Goal: Task Accomplishment & Management: Complete application form

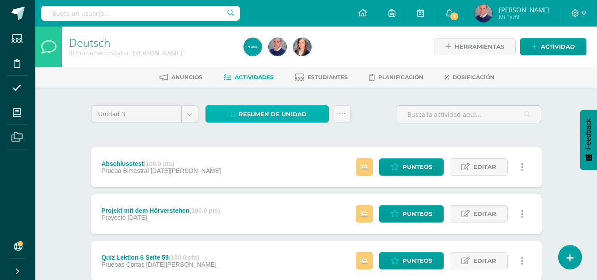
click at [255, 113] on span "Resumen de unidad" at bounding box center [273, 114] width 68 height 16
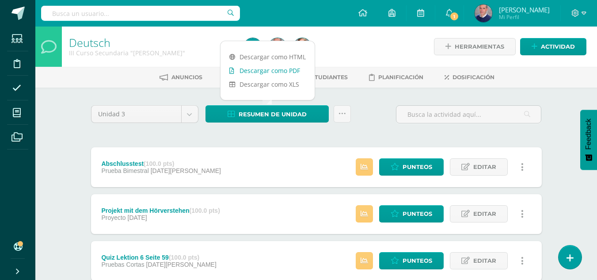
click at [267, 69] on link "Descargar como PDF" at bounding box center [268, 71] width 94 height 14
click at [275, 67] on link "Descargar como PDF" at bounding box center [268, 71] width 94 height 14
click at [250, 68] on link "Descargar como PDF" at bounding box center [268, 71] width 94 height 14
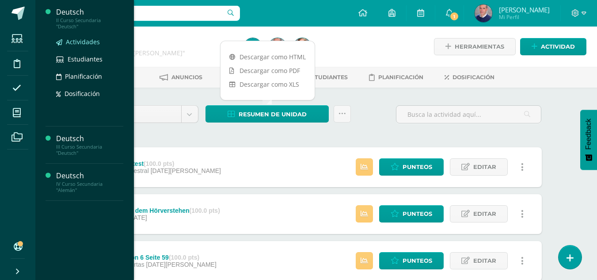
click at [83, 40] on span "Actividades" at bounding box center [83, 42] width 34 height 8
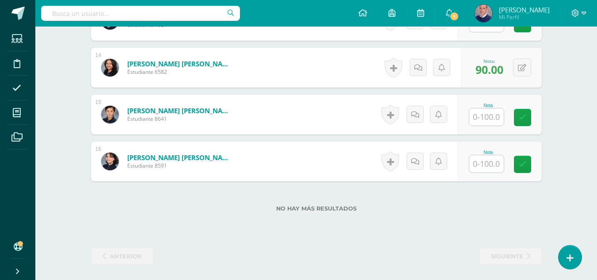
scroll to position [880, 0]
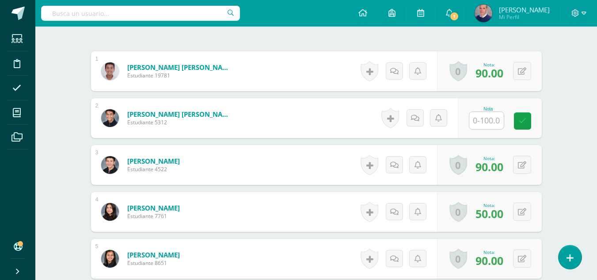
scroll to position [265, 0]
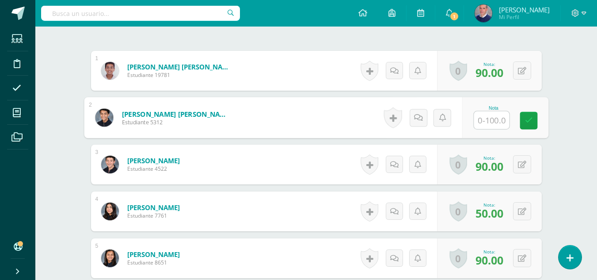
click at [497, 116] on input "text" at bounding box center [491, 120] width 35 height 18
type input "90"
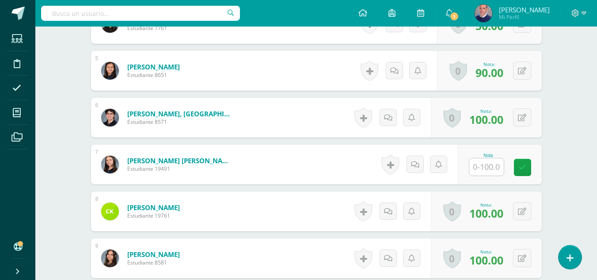
scroll to position [486, 0]
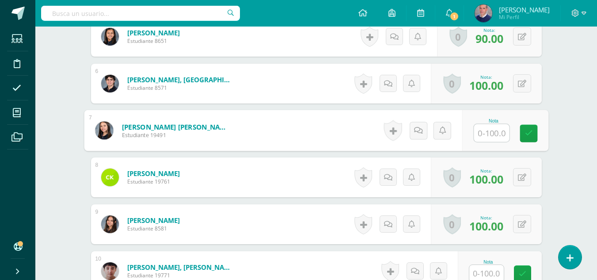
click at [497, 130] on input "text" at bounding box center [491, 133] width 35 height 18
type input "90"
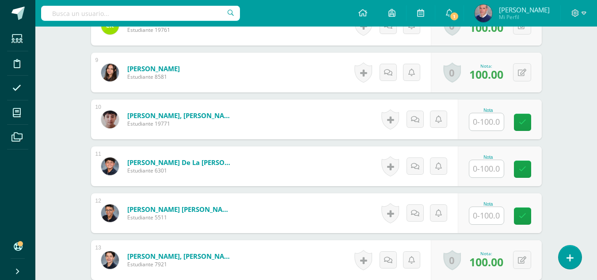
scroll to position [663, 0]
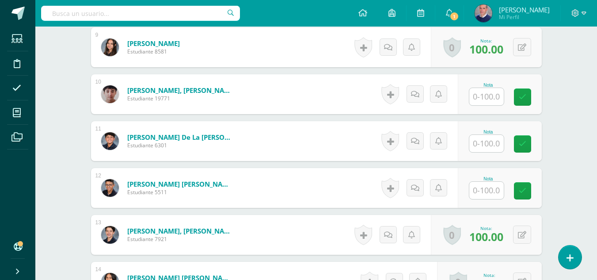
click at [496, 99] on input "text" at bounding box center [487, 96] width 34 height 17
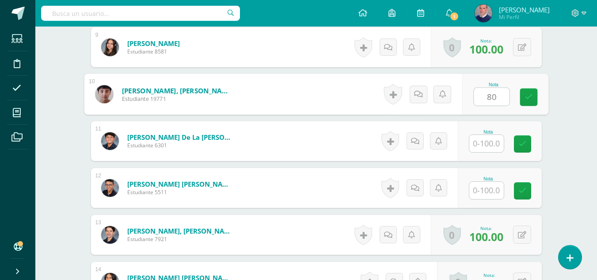
type input "80"
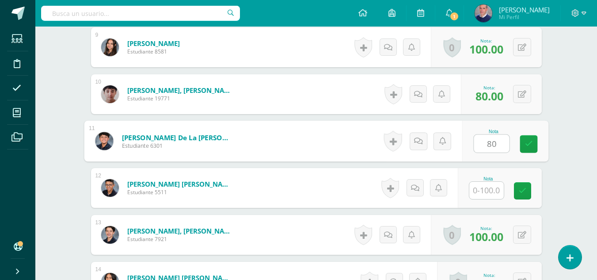
type input "80"
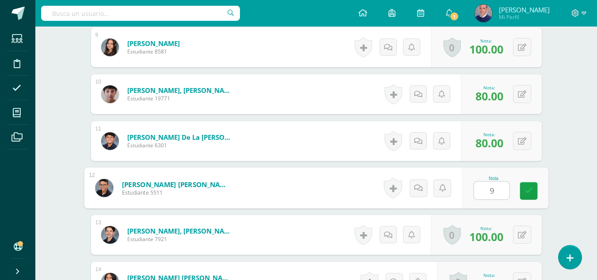
type input "90"
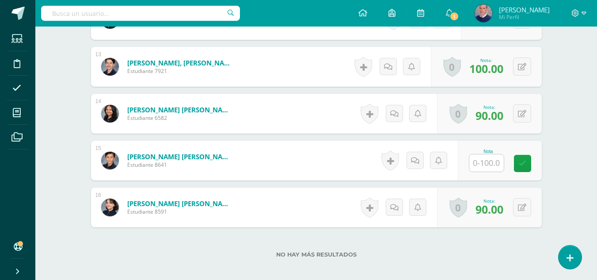
scroll to position [880, 0]
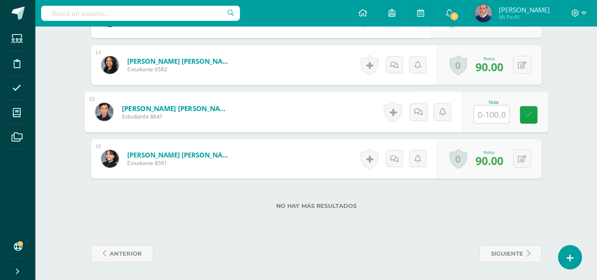
click at [489, 112] on input "text" at bounding box center [491, 115] width 35 height 18
type input "80"
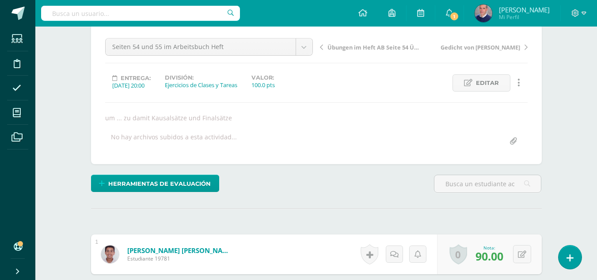
scroll to position [0, 0]
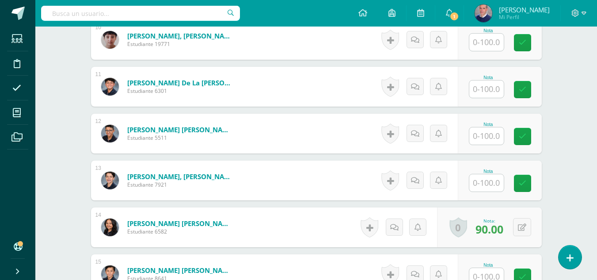
scroll to position [703, 0]
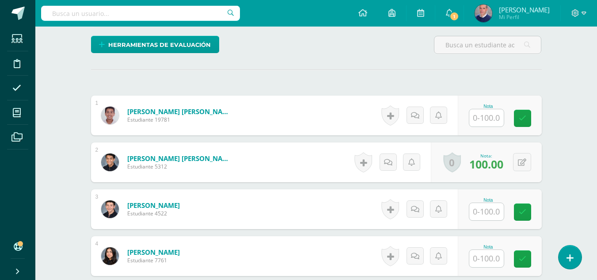
scroll to position [221, 0]
click at [497, 118] on input "text" at bounding box center [487, 117] width 34 height 17
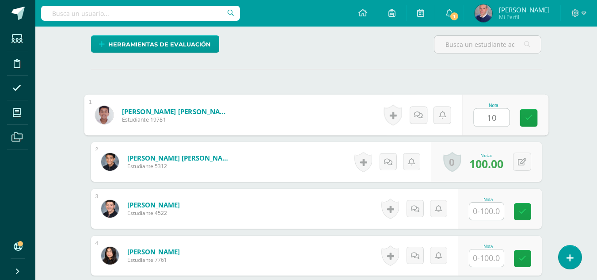
type input "100"
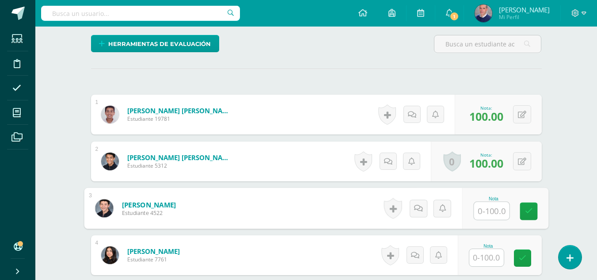
click at [487, 215] on input "text" at bounding box center [491, 211] width 35 height 18
type input "100"
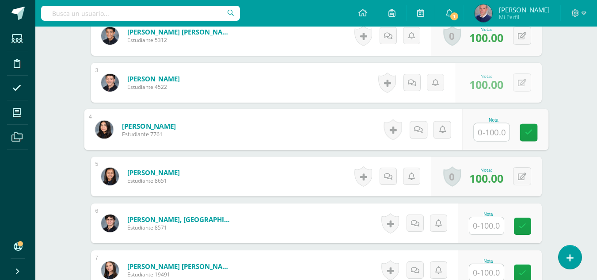
scroll to position [354, 0]
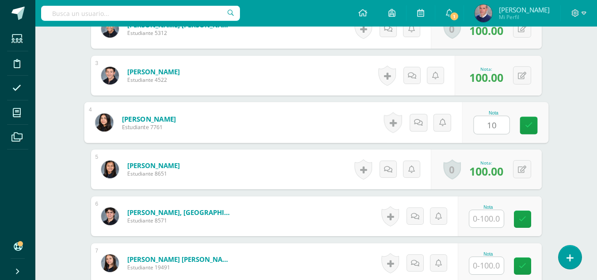
type input "100"
click at [532, 125] on icon at bounding box center [529, 126] width 8 height 8
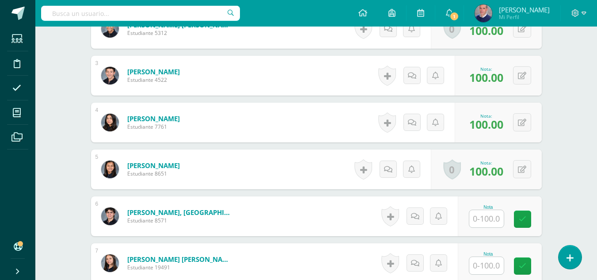
click at [491, 218] on input "text" at bounding box center [487, 218] width 34 height 17
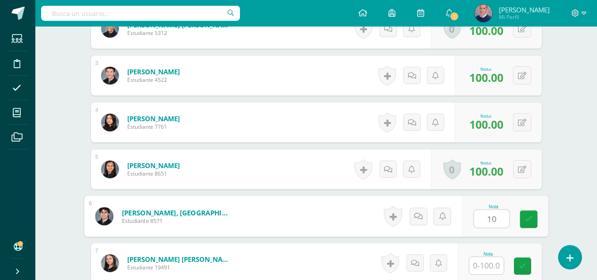
type input "100"
click at [526, 218] on icon at bounding box center [529, 219] width 8 height 8
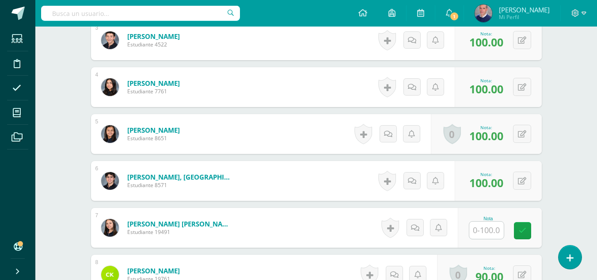
scroll to position [486, 0]
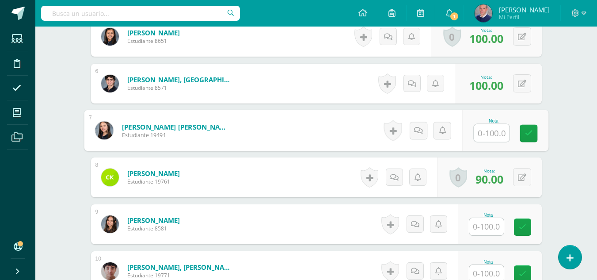
click at [497, 132] on input "text" at bounding box center [491, 133] width 35 height 18
type input "100"
click at [533, 130] on link at bounding box center [529, 134] width 18 height 18
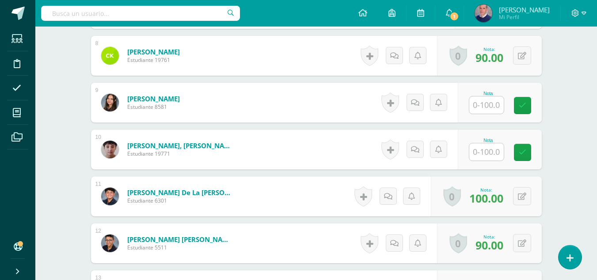
scroll to position [619, 0]
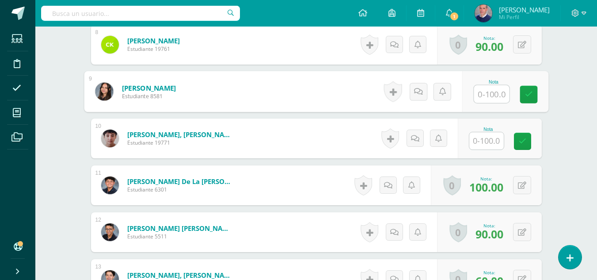
click at [495, 92] on input "text" at bounding box center [491, 94] width 35 height 18
type input "100"
click at [528, 91] on icon at bounding box center [529, 95] width 8 height 8
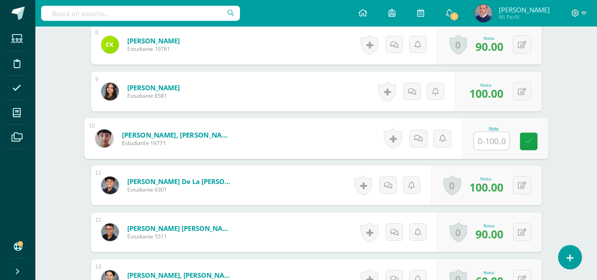
click at [486, 143] on input "text" at bounding box center [491, 141] width 35 height 18
type input "100"
click at [530, 138] on icon at bounding box center [529, 142] width 8 height 8
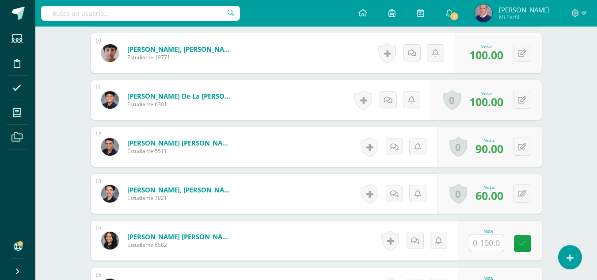
scroll to position [840, 0]
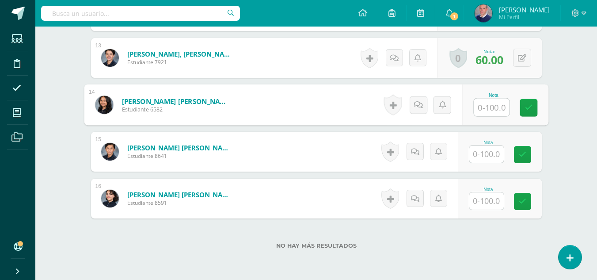
click at [498, 109] on input "text" at bounding box center [491, 108] width 35 height 18
type input "100"
click at [529, 106] on icon at bounding box center [529, 108] width 8 height 8
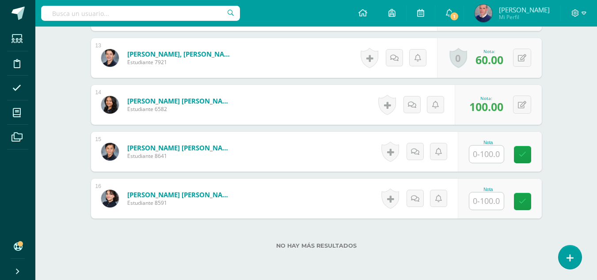
click at [485, 151] on input "text" at bounding box center [487, 153] width 34 height 17
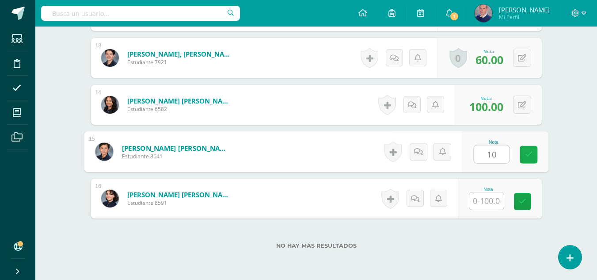
type input "100"
click at [528, 149] on link at bounding box center [529, 155] width 18 height 18
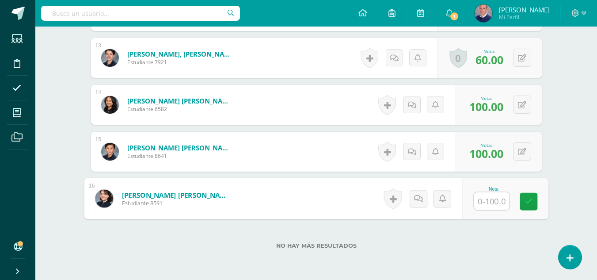
click at [486, 199] on input "text" at bounding box center [491, 201] width 35 height 18
type input "100"
click at [526, 195] on link at bounding box center [529, 202] width 18 height 18
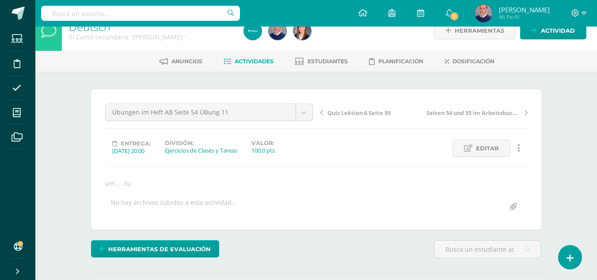
scroll to position [0, 0]
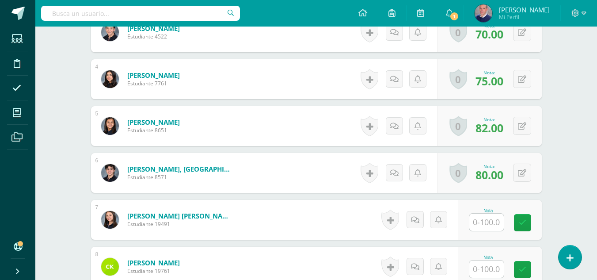
scroll to position [398, 0]
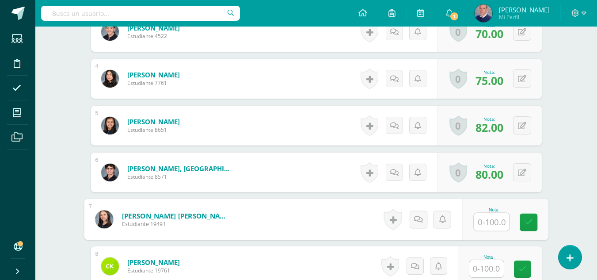
click at [490, 228] on input "text" at bounding box center [491, 222] width 35 height 18
type input "0"
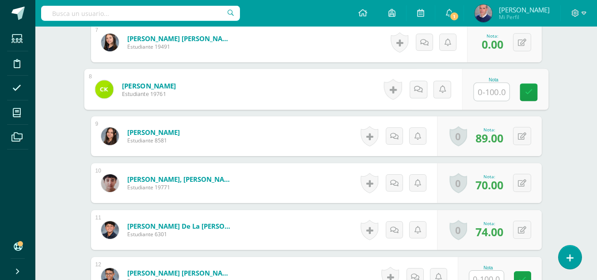
scroll to position [575, 0]
click at [490, 89] on input "text" at bounding box center [491, 92] width 35 height 18
type input "0"
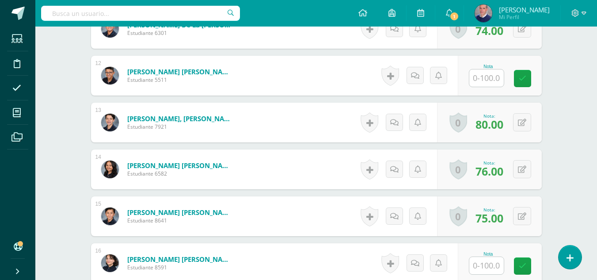
scroll to position [796, 0]
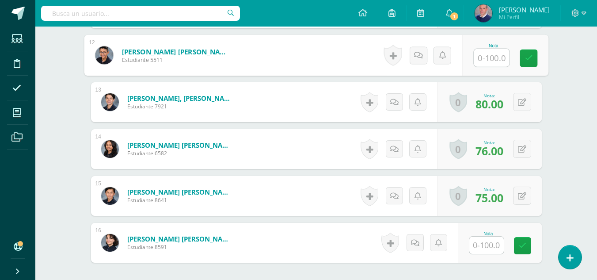
click at [494, 60] on input "text" at bounding box center [491, 58] width 35 height 18
type input "0"
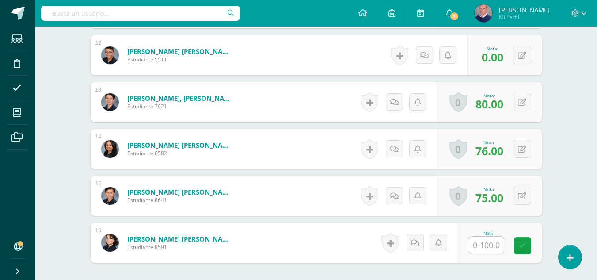
click at [497, 247] on input "text" at bounding box center [487, 245] width 34 height 17
type input "0"
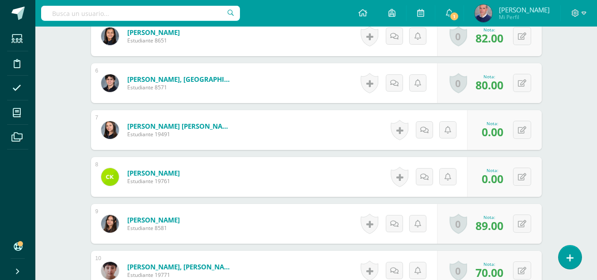
scroll to position [486, 0]
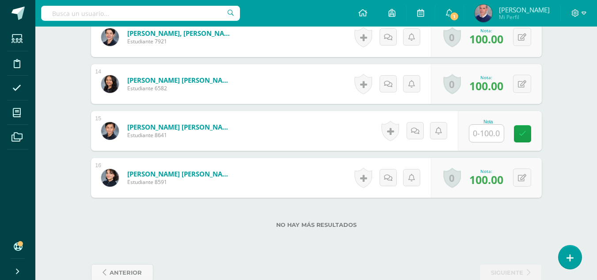
scroll to position [853, 0]
click at [487, 134] on input "text" at bounding box center [487, 132] width 34 height 17
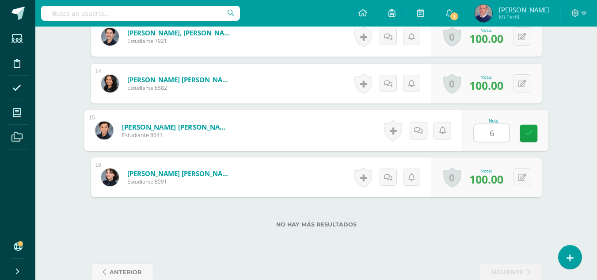
type input "60"
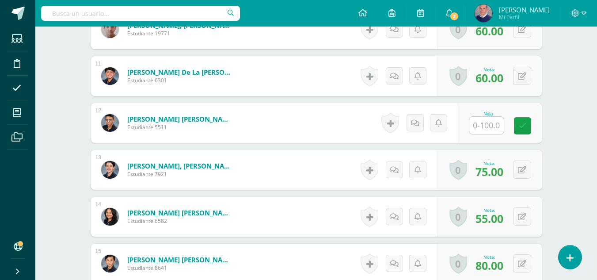
scroll to position [729, 0]
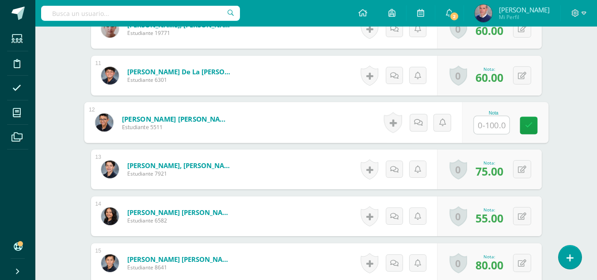
click at [495, 125] on input "text" at bounding box center [491, 125] width 35 height 18
type input "60"
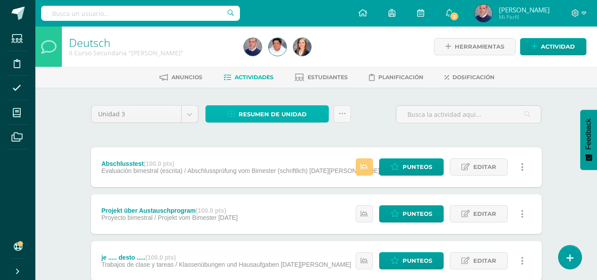
click at [280, 114] on span "Resumen de unidad" at bounding box center [273, 114] width 68 height 16
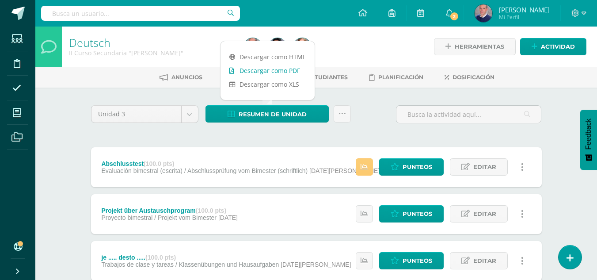
click at [283, 72] on link "Descargar como PDF" at bounding box center [268, 71] width 94 height 14
click at [245, 71] on link "Descargar como PDF" at bounding box center [268, 71] width 94 height 14
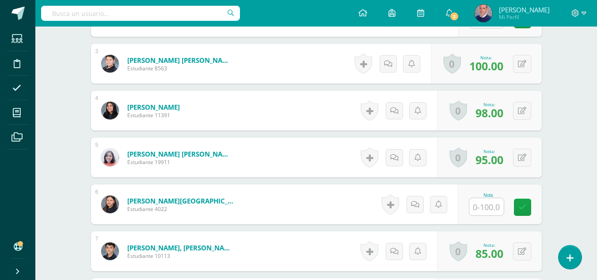
scroll to position [393, 0]
click at [483, 213] on input "text" at bounding box center [487, 206] width 34 height 17
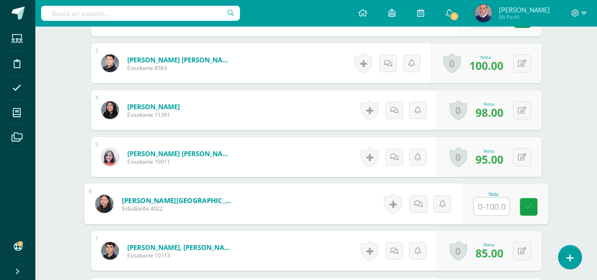
type input "0"
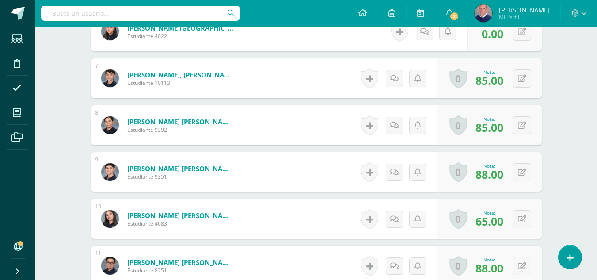
scroll to position [703, 0]
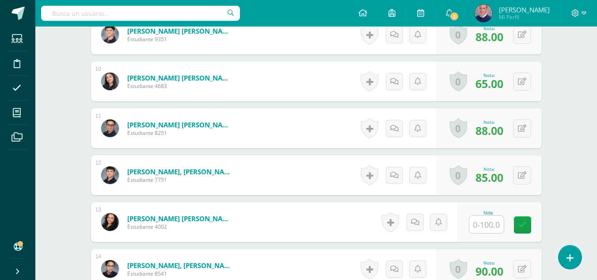
click at [492, 225] on input "text" at bounding box center [487, 224] width 34 height 17
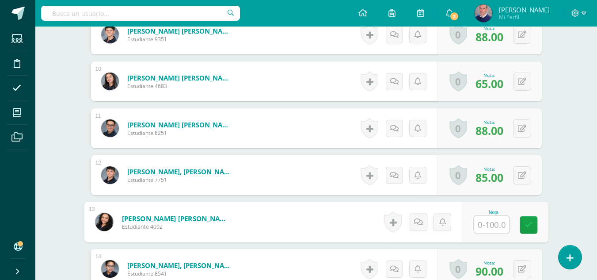
type input "0"
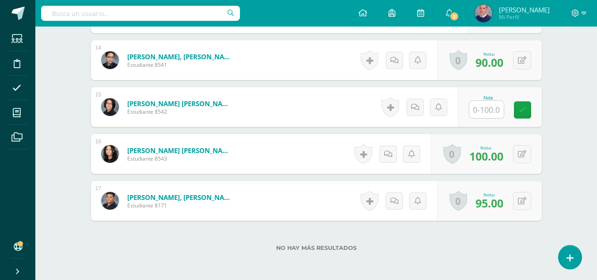
scroll to position [924, 0]
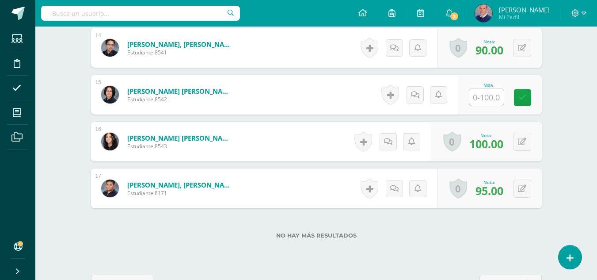
click at [493, 96] on input "text" at bounding box center [487, 96] width 34 height 17
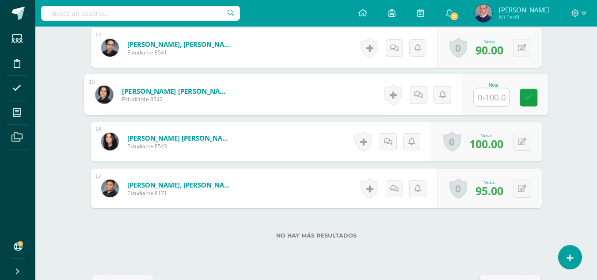
type input "0"
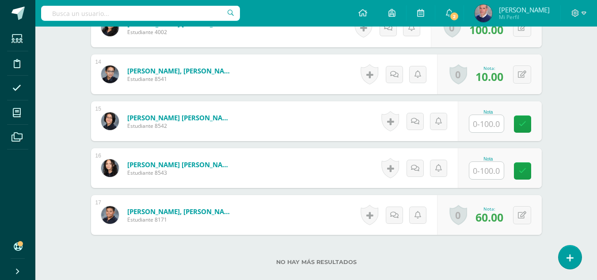
scroll to position [756, 0]
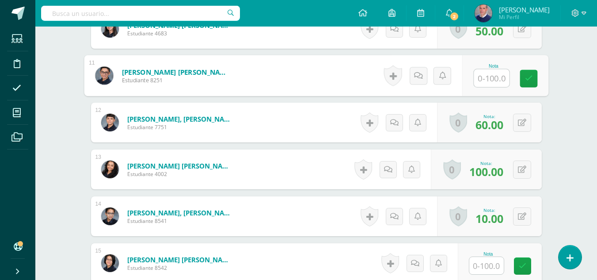
click at [488, 77] on input "text" at bounding box center [491, 78] width 35 height 18
type input "100"
click at [488, 270] on input "text" at bounding box center [487, 265] width 34 height 17
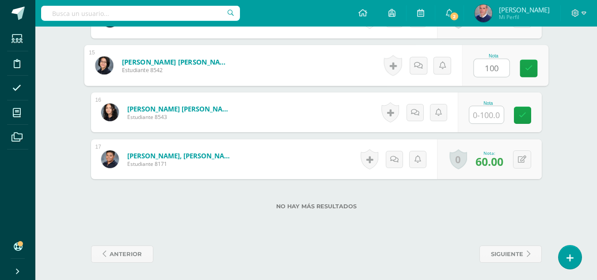
scroll to position [954, 0]
type input "100"
click at [489, 116] on input "text" at bounding box center [487, 114] width 34 height 17
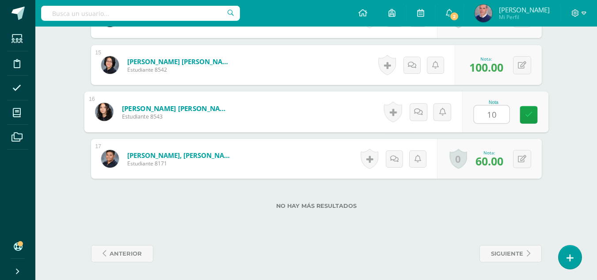
type input "100"
click at [528, 111] on icon at bounding box center [529, 115] width 8 height 8
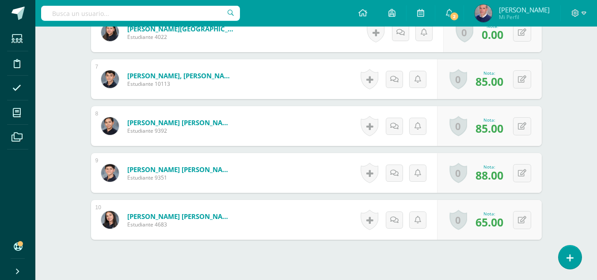
scroll to position [402, 0]
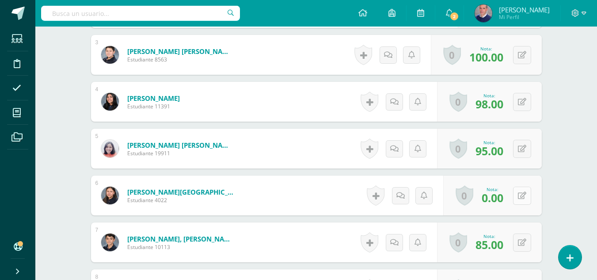
click at [528, 195] on button at bounding box center [522, 196] width 18 height 18
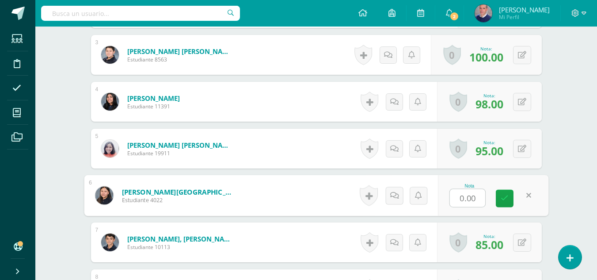
scroll to position [402, 0]
type input "60"
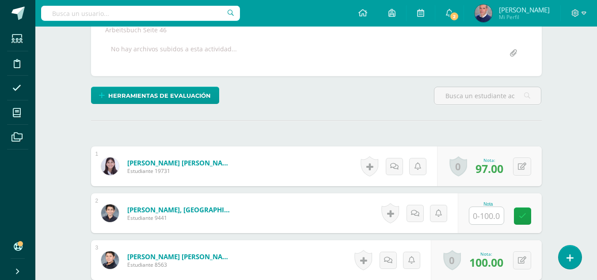
scroll to position [181, 0]
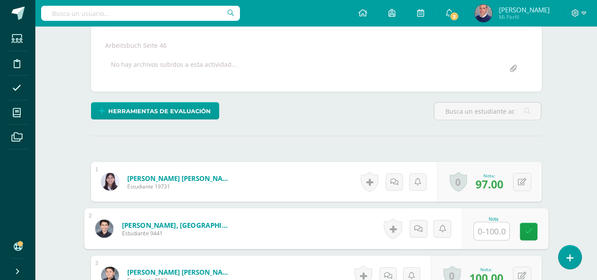
click at [489, 229] on input "text" at bounding box center [491, 231] width 35 height 18
type input "60"
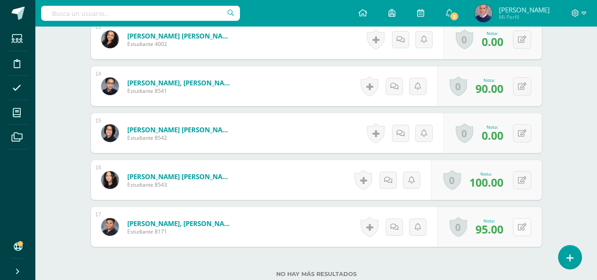
scroll to position [954, 0]
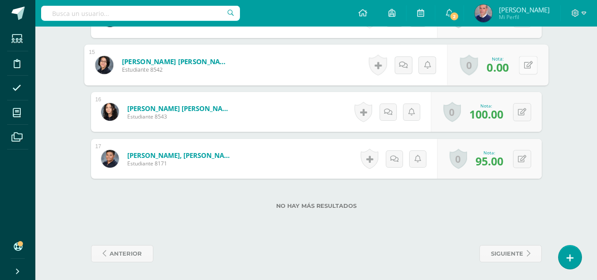
click at [524, 63] on icon at bounding box center [528, 65] width 9 height 8
type input "100"
click at [506, 71] on icon at bounding box center [505, 68] width 8 height 8
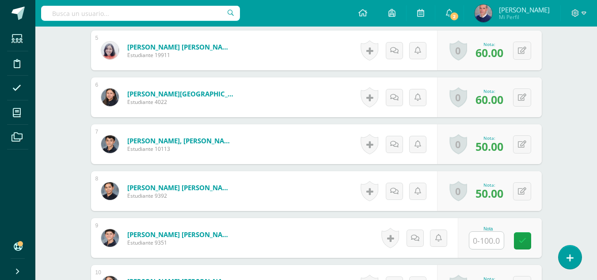
scroll to position [492, 0]
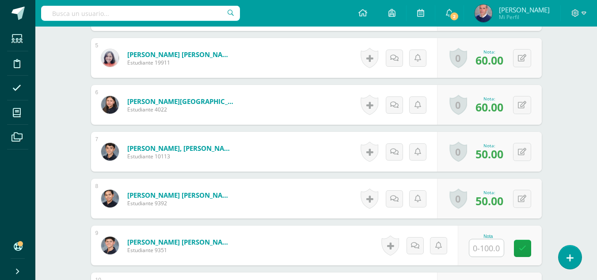
click at [491, 242] on input "text" at bounding box center [487, 247] width 34 height 17
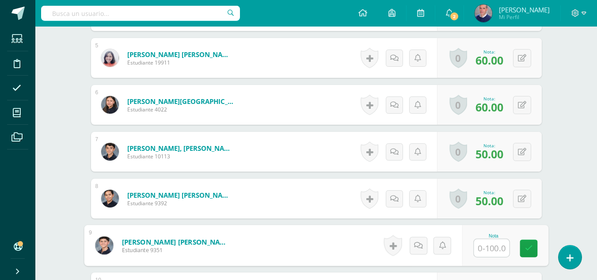
scroll to position [493, 0]
type input "50"
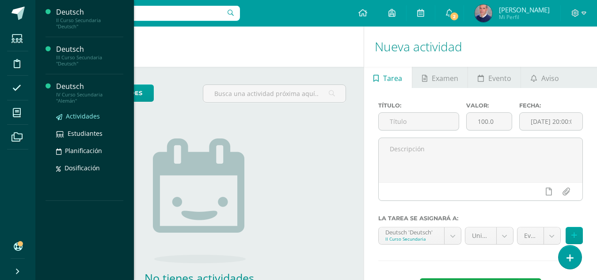
click at [74, 113] on span "Actividades" at bounding box center [83, 116] width 34 height 8
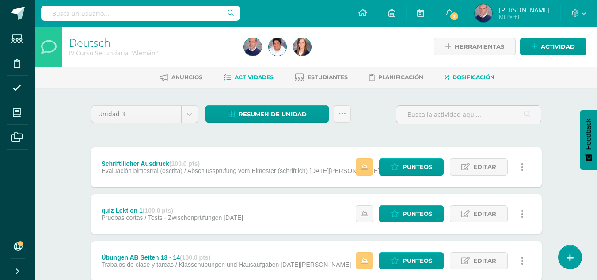
click at [486, 77] on span "Dosificación" at bounding box center [474, 77] width 42 height 7
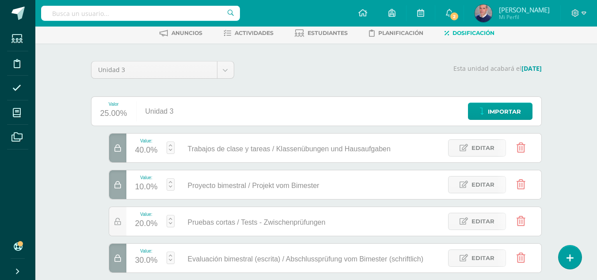
scroll to position [88, 0]
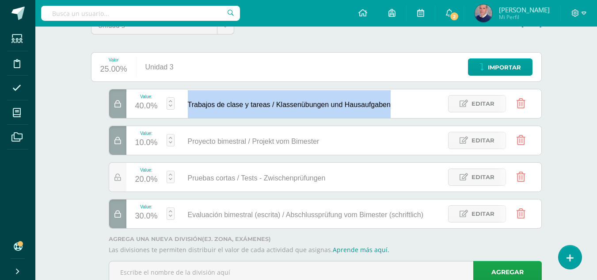
drag, startPoint x: 190, startPoint y: 105, endPoint x: 394, endPoint y: 109, distance: 203.9
click at [394, 109] on div "Trabajos de clase y tareas / Klassenübungen und Hausaufgaben" at bounding box center [287, 103] width 225 height 29
copy span "Trabajos de clase y tareas / Klassenübungen und Hausaufgaben"
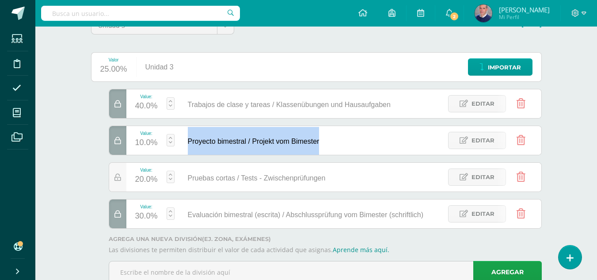
drag, startPoint x: 189, startPoint y: 141, endPoint x: 323, endPoint y: 141, distance: 134.4
click at [323, 141] on div "Proyecto bimestral / Projekt vom Bimester" at bounding box center [252, 140] width 154 height 29
copy span "Proyecto bimestral / Projekt vom Bimester"
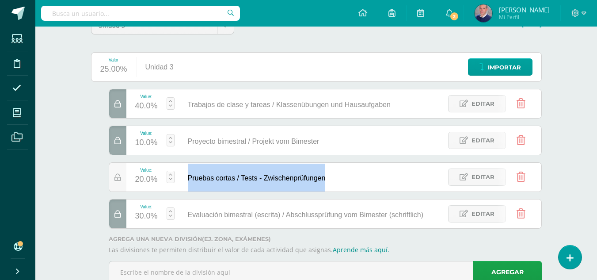
drag, startPoint x: 188, startPoint y: 176, endPoint x: 335, endPoint y: 172, distance: 146.9
click at [335, 172] on div "Value: 20.0% Pruebas cortas / Tests - Zwischenprüfungen Pruebas cortas / Tests …" at bounding box center [325, 177] width 433 height 30
copy span "Pruebas cortas / Tests - Zwischenprüfungen"
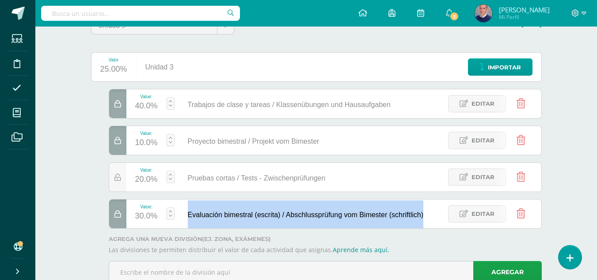
drag, startPoint x: 187, startPoint y: 213, endPoint x: 431, endPoint y: 218, distance: 243.7
click at [431, 218] on div "Evaluación bimestral (escrita) / Abschlussprüfung vom Bimester (schriftlich)" at bounding box center [304, 213] width 258 height 29
copy span "Evaluación bimestral (escrita) / Abschlussprüfung vom Bimester (schriftlich)"
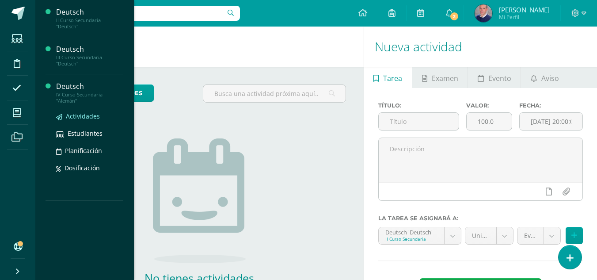
click at [83, 113] on span "Actividades" at bounding box center [83, 116] width 34 height 8
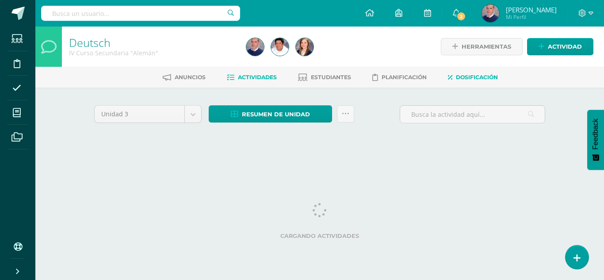
click at [474, 76] on span "Dosificación" at bounding box center [477, 77] width 42 height 7
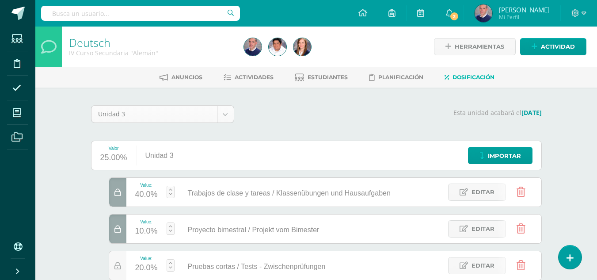
click at [228, 114] on body "Estudiantes Disciplina Asistencia Mis cursos Archivos Soporte Centro de ayuda Ú…" at bounding box center [298, 198] width 597 height 397
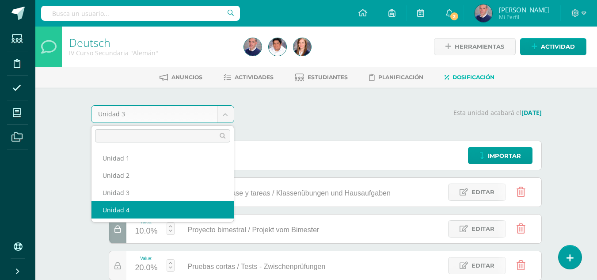
select select "Unidad 4"
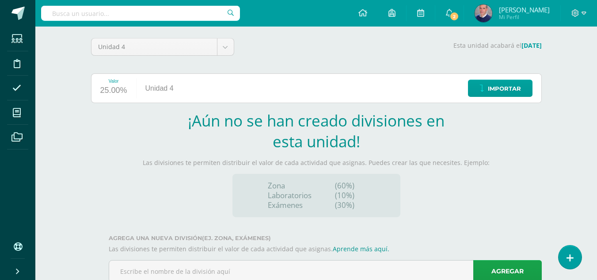
scroll to position [88, 0]
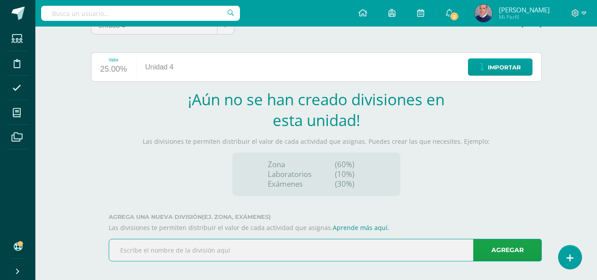
click at [303, 245] on input "text" at bounding box center [325, 250] width 432 height 22
paste input "Trabajos de clase y tareas / Klassenübungen und Ha"
type input "Trabajos de clase y tareas / Klassenübungen und Ha"
click at [526, 244] on link "Agregar" at bounding box center [508, 250] width 69 height 23
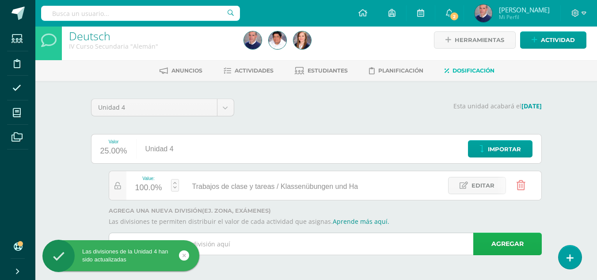
scroll to position [7, 0]
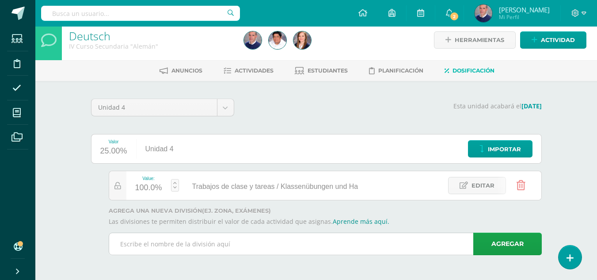
click at [230, 242] on input "text" at bounding box center [325, 244] width 432 height 22
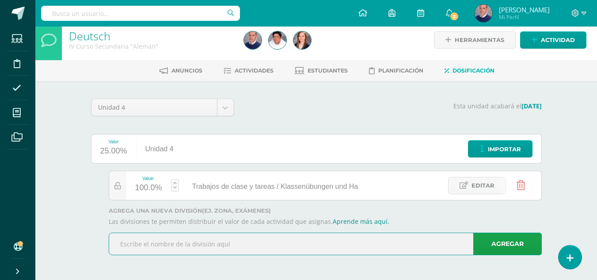
paste input "Proyecto bimestral / Projekt vom Bimester"
type input "Proyecto bimestral / Projekt vom Bimester"
click at [519, 243] on link "Agregar" at bounding box center [508, 244] width 69 height 23
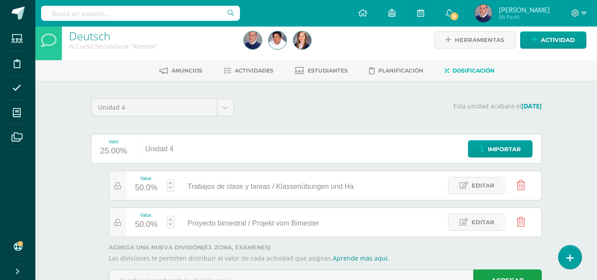
scroll to position [43, 0]
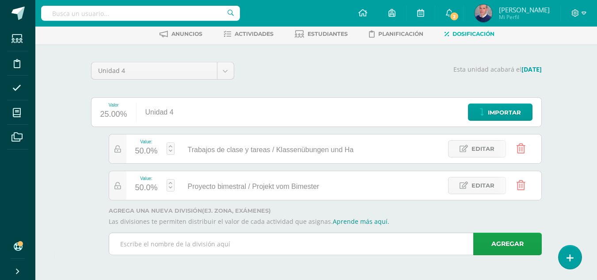
click at [276, 246] on input "text" at bounding box center [325, 244] width 432 height 22
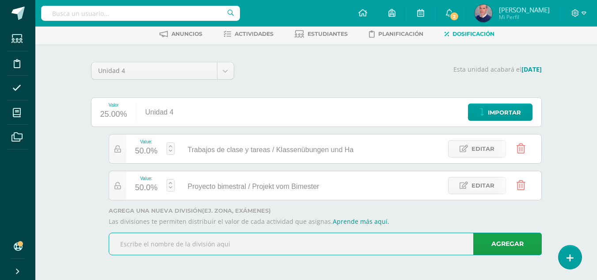
paste input "Pruebas cortas / Tests - Zwischenprüfungen"
type input "Pruebas cortas / Tests - Zwischenprüfungen"
click at [508, 243] on link "Agregar" at bounding box center [508, 244] width 69 height 23
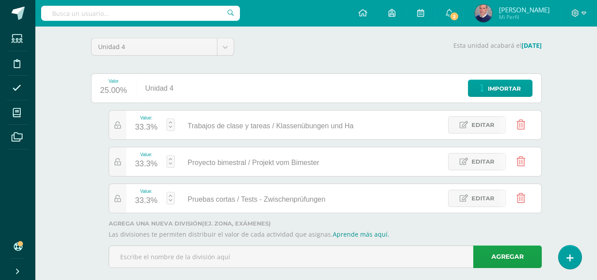
scroll to position [80, 0]
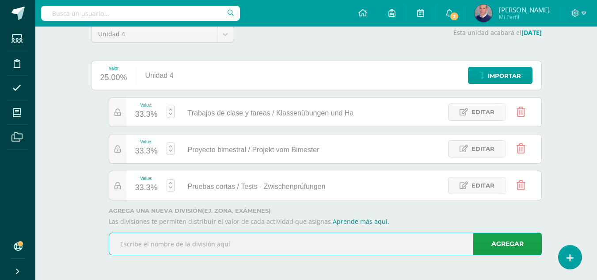
click at [258, 242] on input "text" at bounding box center [325, 244] width 432 height 22
paste input "Evaluación bimestral (escrita) / Abschlussprüfung"
type input "Evaluación bimestral (escrita) / Abschlussprüfung"
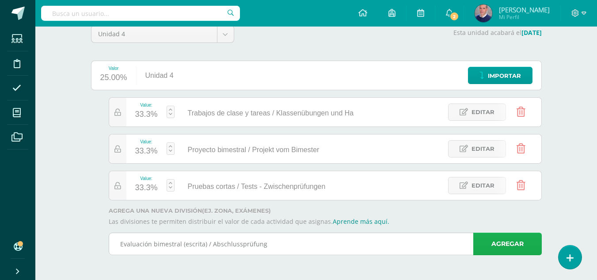
click at [500, 245] on link "Agregar" at bounding box center [508, 244] width 69 height 23
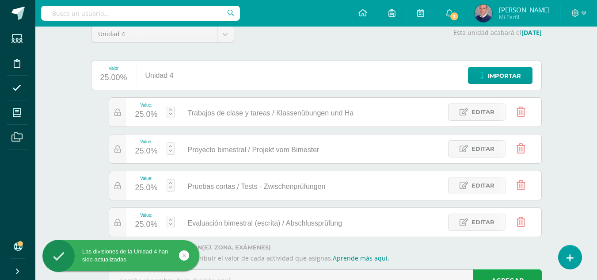
scroll to position [117, 0]
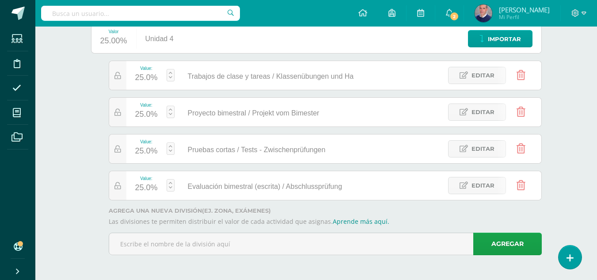
click at [146, 76] on div "25.0%" at bounding box center [146, 78] width 23 height 14
type input "40"
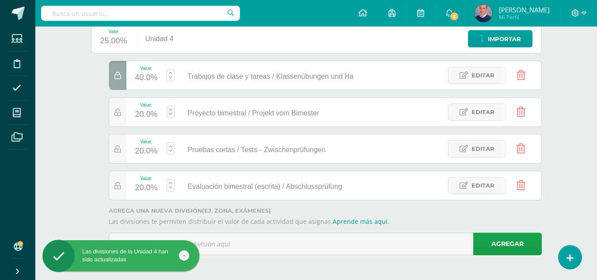
click at [143, 115] on div "20.0%" at bounding box center [146, 114] width 23 height 14
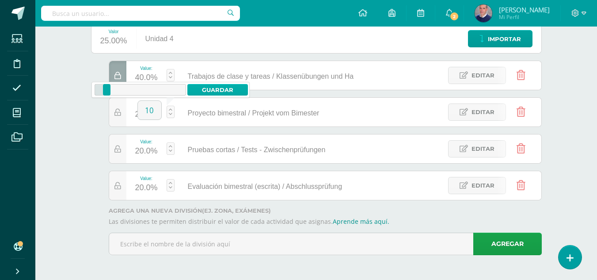
type input "10"
click at [210, 89] on link "Guardar" at bounding box center [217, 89] width 61 height 11
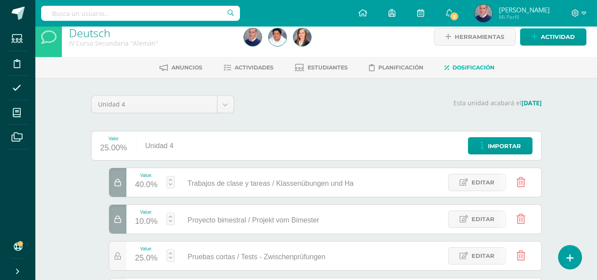
scroll to position [0, 0]
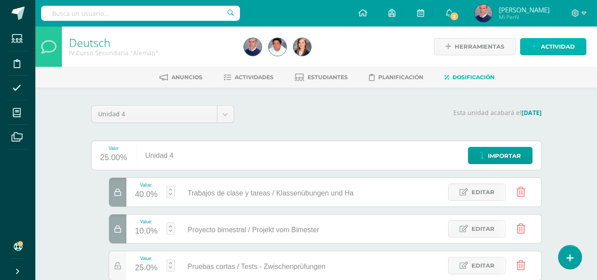
click at [548, 44] on span "Actividad" at bounding box center [558, 46] width 34 height 16
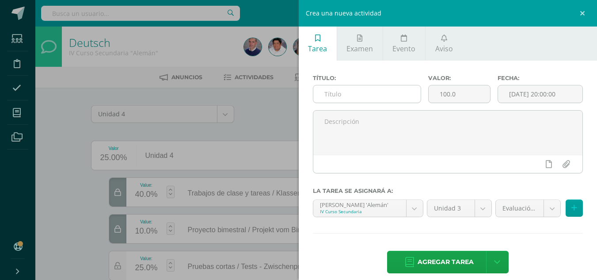
click at [351, 94] on input "text" at bounding box center [367, 93] width 107 height 17
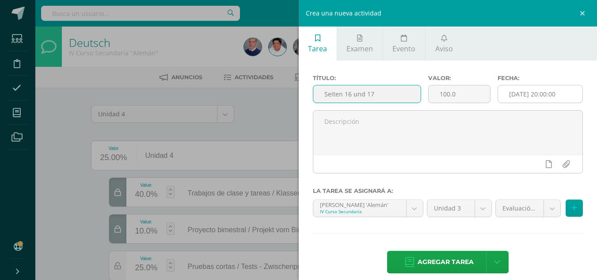
type input "Seiten 16 und 17"
click at [554, 94] on input "[DATE] 20:00:00" at bounding box center [540, 93] width 84 height 17
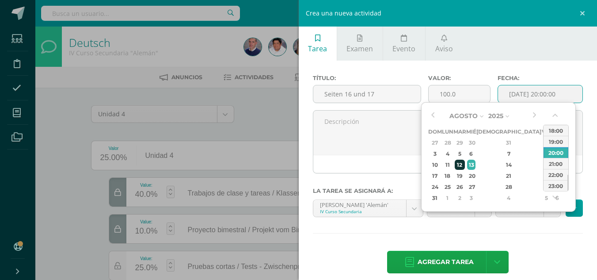
click at [465, 161] on div "12" at bounding box center [460, 165] width 10 height 10
type input "2025-08-12 20:00"
click at [465, 161] on div "12" at bounding box center [460, 165] width 10 height 10
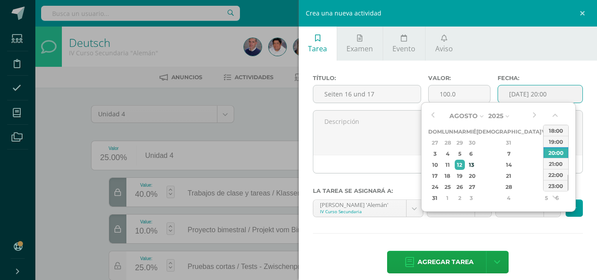
click at [465, 161] on div "12" at bounding box center [460, 165] width 10 height 10
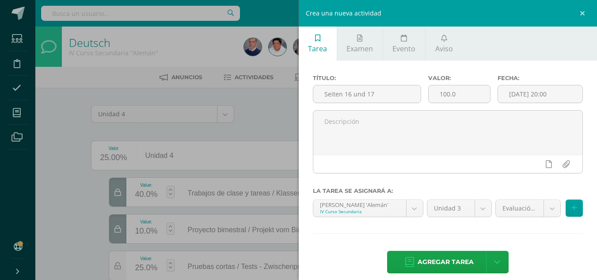
click at [470, 161] on div at bounding box center [449, 164] width 270 height 18
click at [544, 207] on body "Las divisiones de la Unidad 4 han sido actualizadas Las divisiones de la Unidad…" at bounding box center [298, 198] width 597 height 397
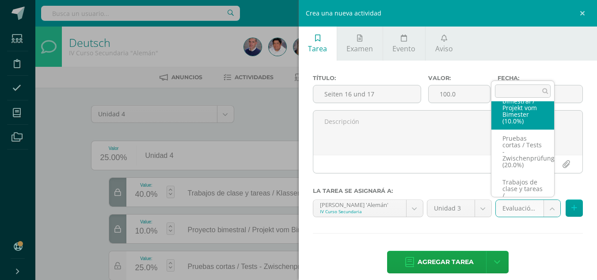
scroll to position [126, 0]
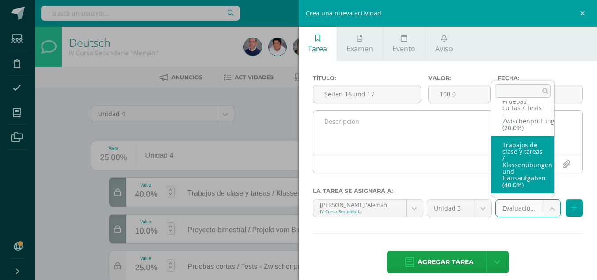
select select "226477"
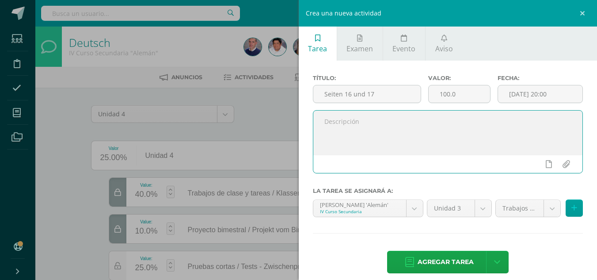
click at [374, 129] on textarea at bounding box center [449, 133] width 270 height 44
type textarea "ÜBungen"
click at [478, 206] on body "Las divisiones de la Unidad 4 han sido actualizadas Las divisiones de la Unidad…" at bounding box center [298, 198] width 597 height 397
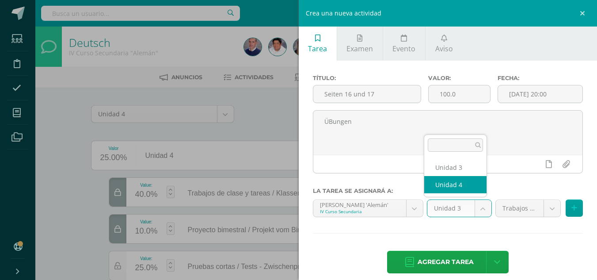
select select "208771"
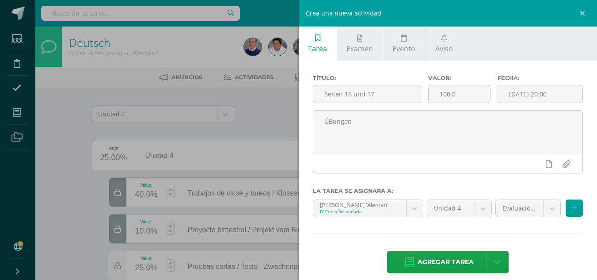
drag, startPoint x: 451, startPoint y: 262, endPoint x: 459, endPoint y: 260, distance: 7.8
click at [452, 263] on span "Agregar tarea" at bounding box center [446, 262] width 56 height 22
